Goal: Information Seeking & Learning: Learn about a topic

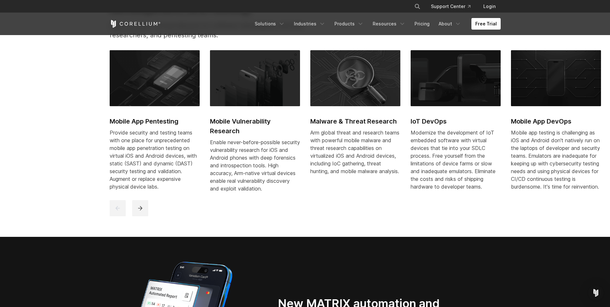
scroll to position [193, 0]
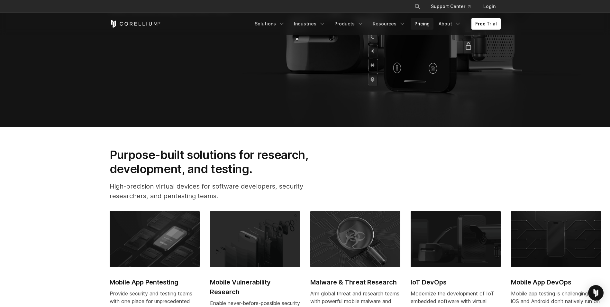
click at [426, 25] on link "Pricing" at bounding box center [421, 24] width 23 height 12
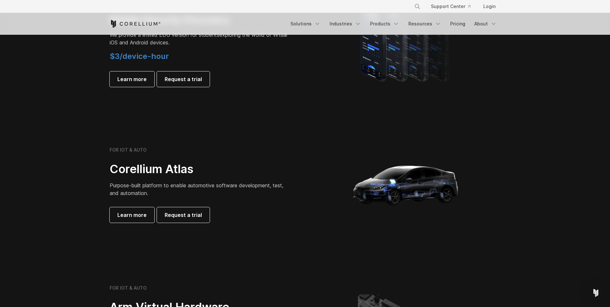
scroll to position [354, 0]
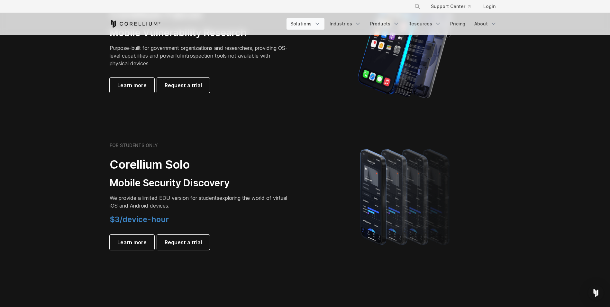
click at [299, 23] on link "Solutions" at bounding box center [305, 24] width 38 height 12
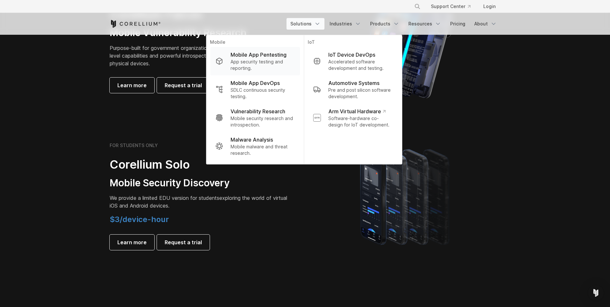
click at [278, 66] on p "App security testing and reporting." at bounding box center [262, 64] width 64 height 13
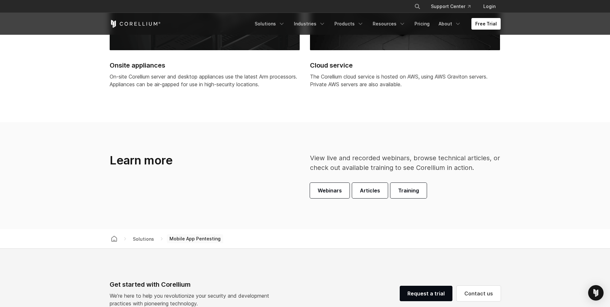
scroll to position [1832, 0]
